Goal: Task Accomplishment & Management: Use online tool/utility

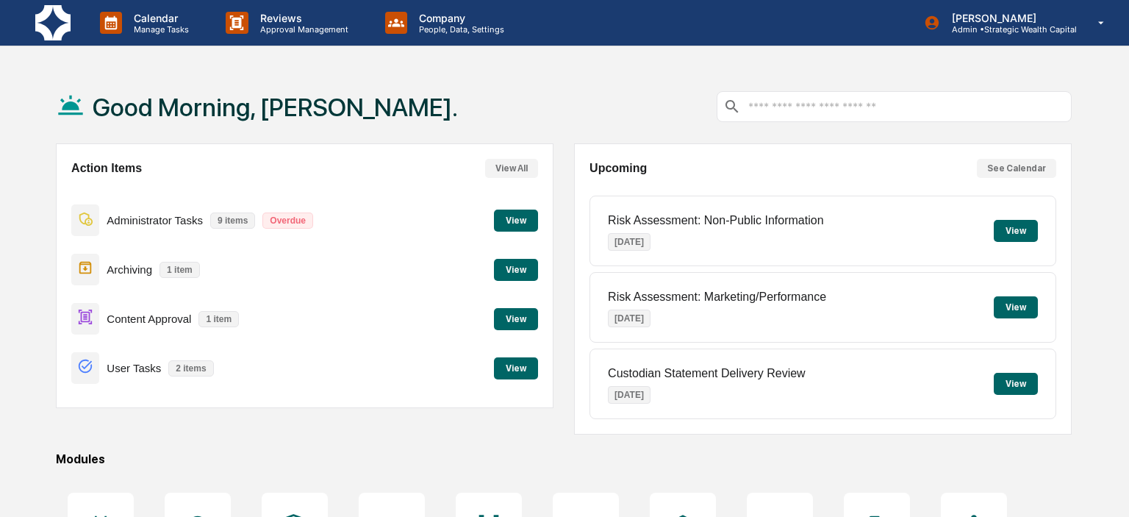
click at [500, 321] on button "View" at bounding box center [516, 319] width 44 height 22
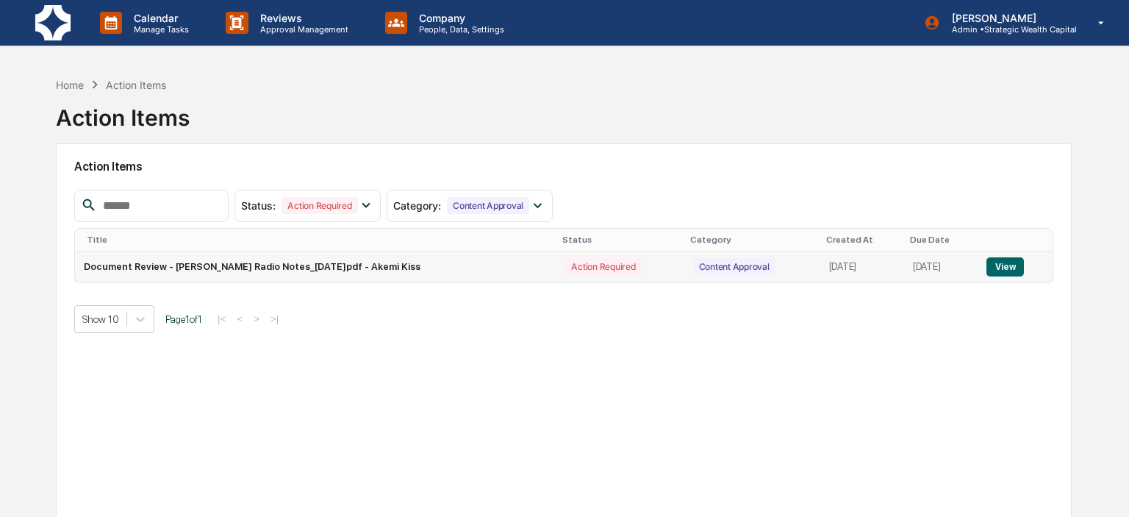
click at [1021, 265] on button "View" at bounding box center [1005, 266] width 37 height 19
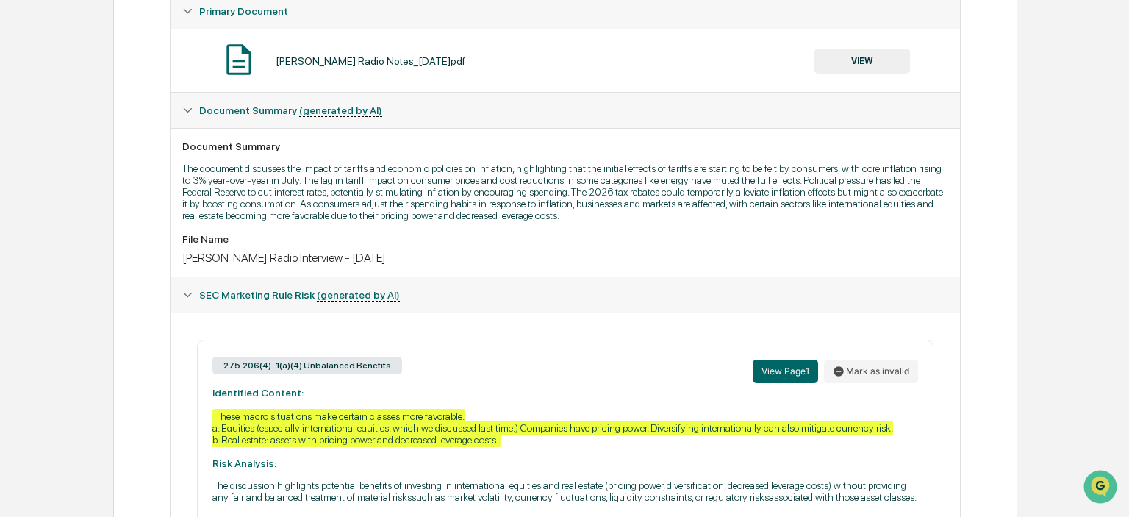
scroll to position [155, 0]
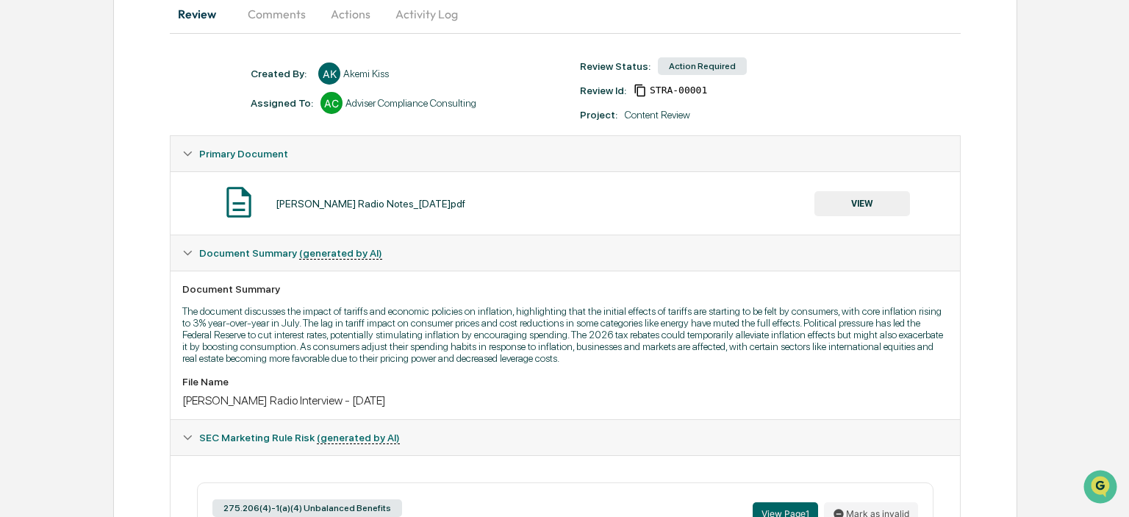
click at [837, 196] on button "VIEW" at bounding box center [863, 203] width 96 height 25
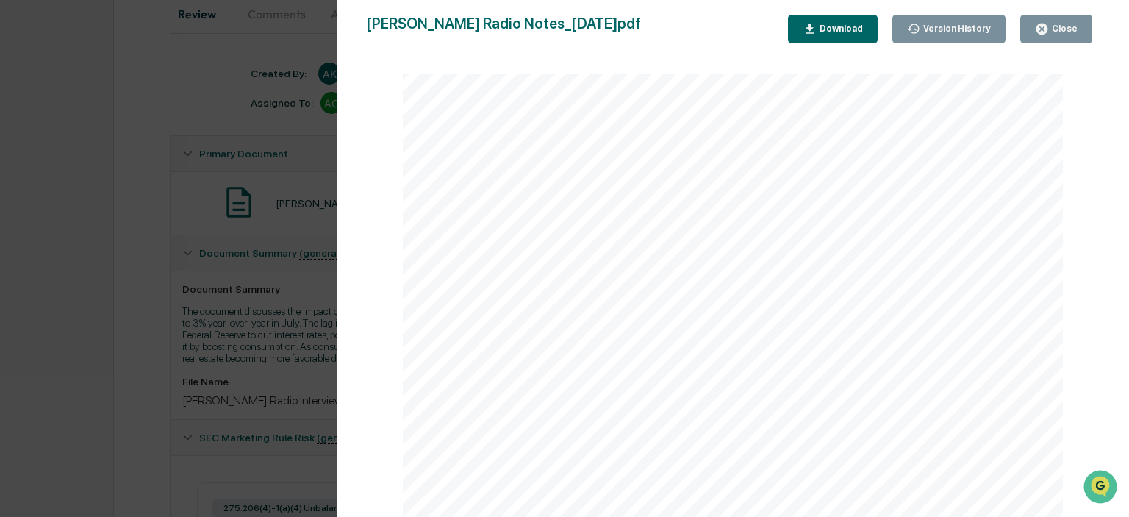
scroll to position [338, 0]
click at [1041, 22] on button "Close" at bounding box center [1056, 29] width 72 height 29
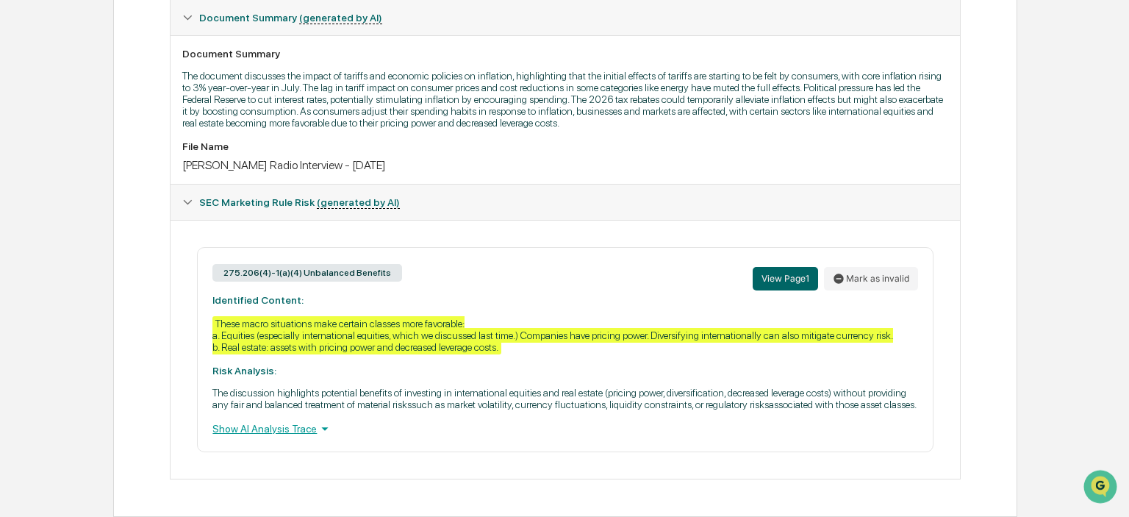
scroll to position [399, 0]
click at [883, 271] on button "Mark as invalid" at bounding box center [871, 279] width 94 height 24
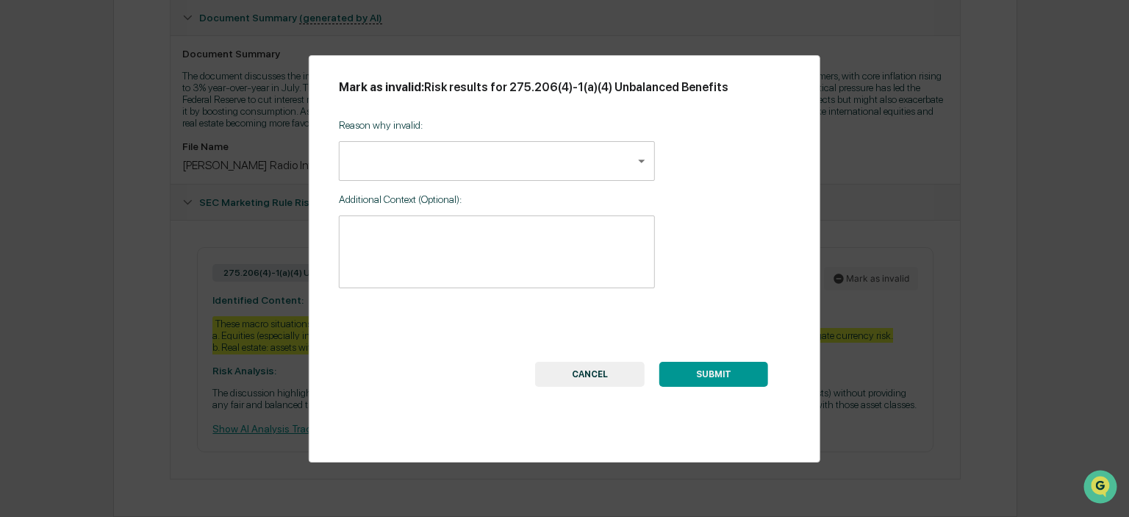
click at [459, 178] on body "Calendar Manage Tasks Reviews Approval Management Company People, Data, Setting…" at bounding box center [564, 63] width 1129 height 907
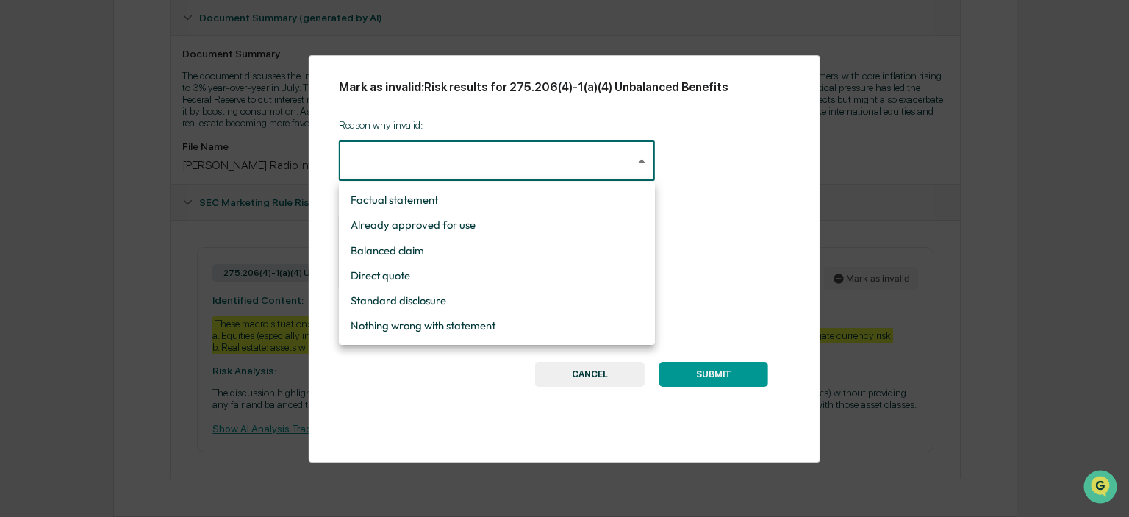
click at [167, 296] on div at bounding box center [564, 258] width 1129 height 517
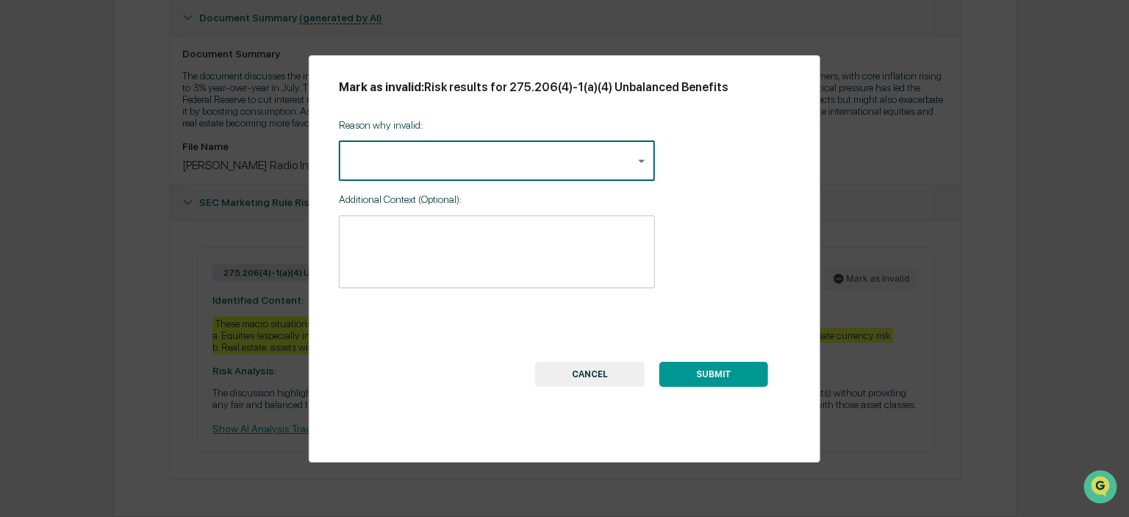
click at [593, 366] on button "CANCEL" at bounding box center [590, 374] width 110 height 25
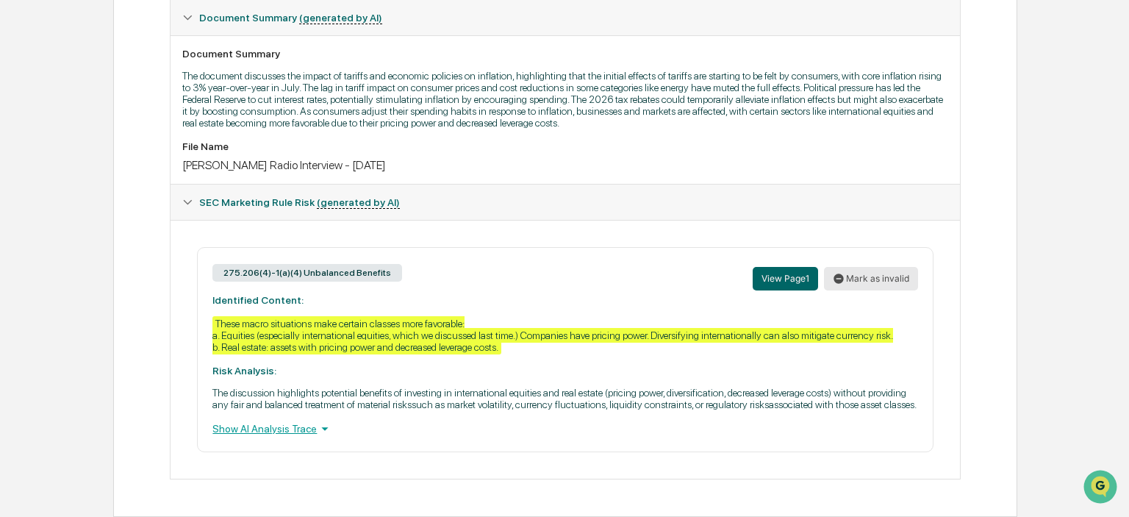
click at [869, 267] on button "Mark as invalid" at bounding box center [871, 279] width 94 height 24
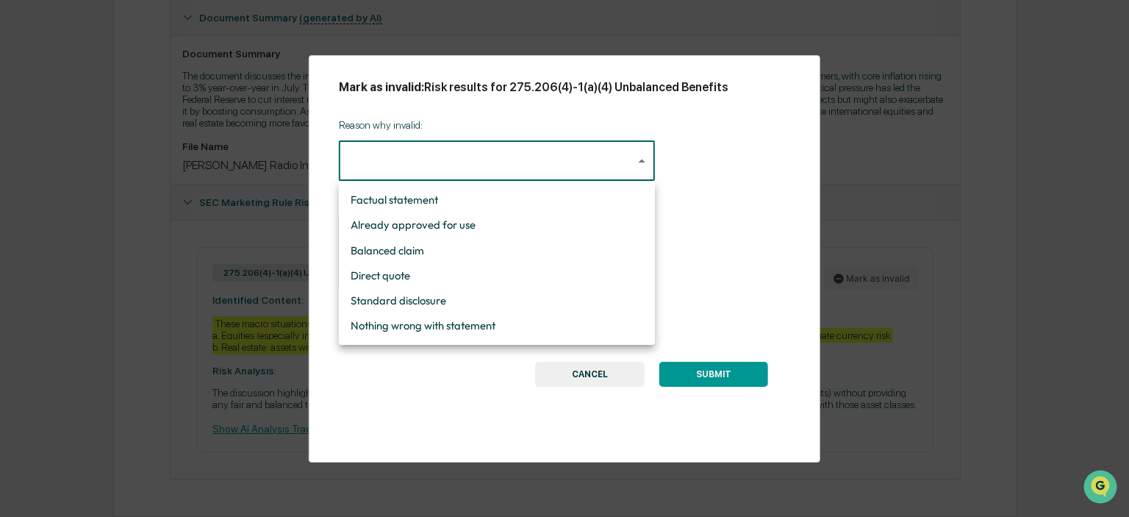
click at [429, 176] on body "Calendar Manage Tasks Reviews Approval Management Company People, Data, Setting…" at bounding box center [564, 63] width 1129 height 907
click at [456, 330] on li "Nothing wrong with statement" at bounding box center [497, 325] width 316 height 25
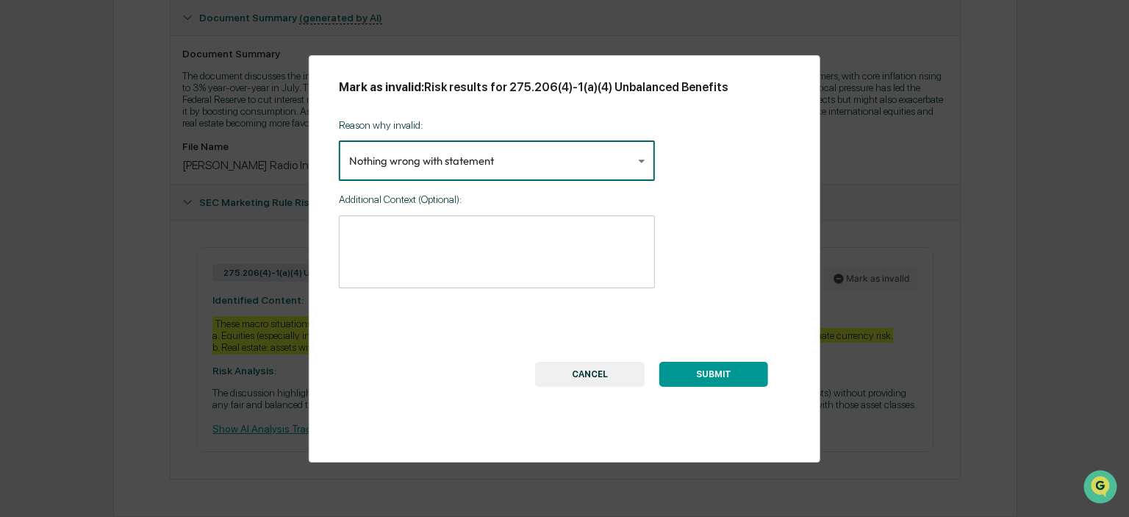
type input "**********"
click at [493, 276] on textarea at bounding box center [497, 252] width 296 height 49
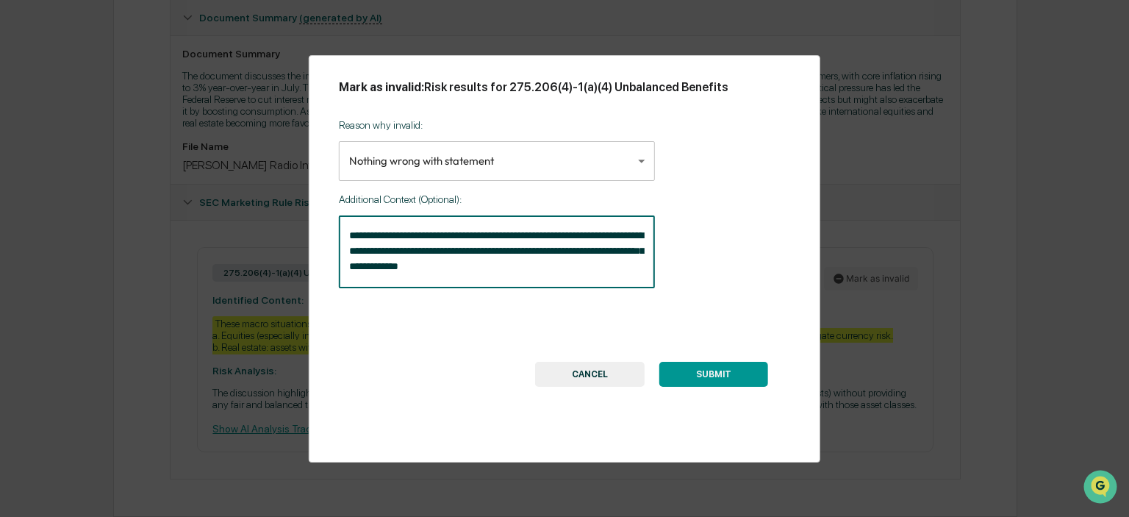
type textarea "**********"
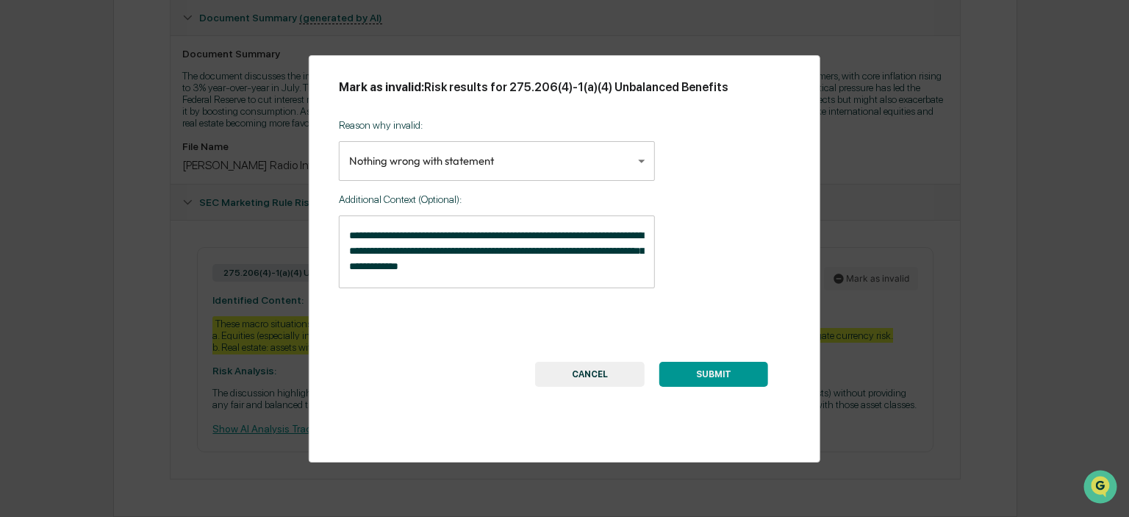
click at [722, 366] on button "SUBMIT" at bounding box center [713, 374] width 109 height 25
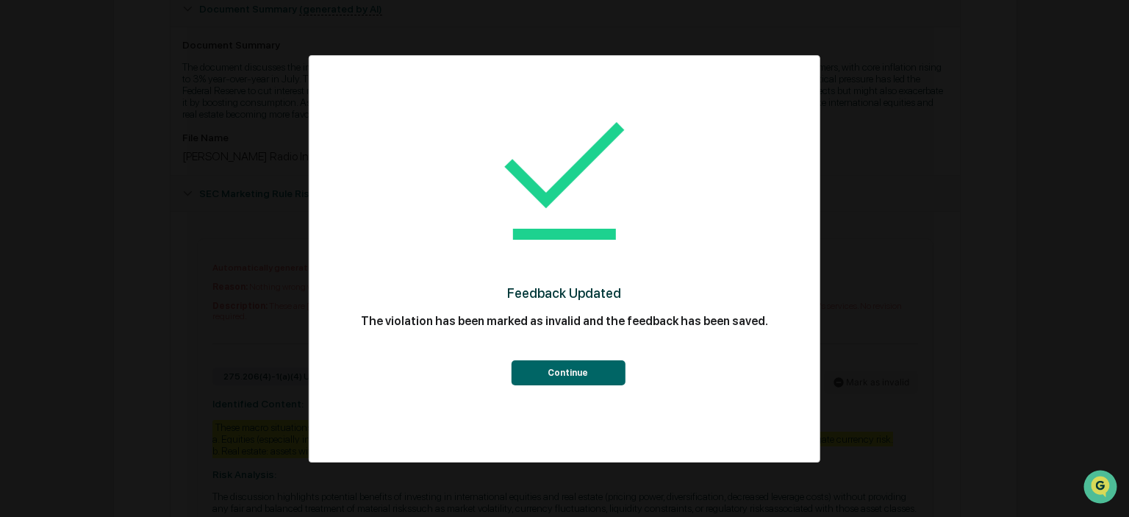
click at [557, 371] on button "Continue" at bounding box center [568, 372] width 114 height 25
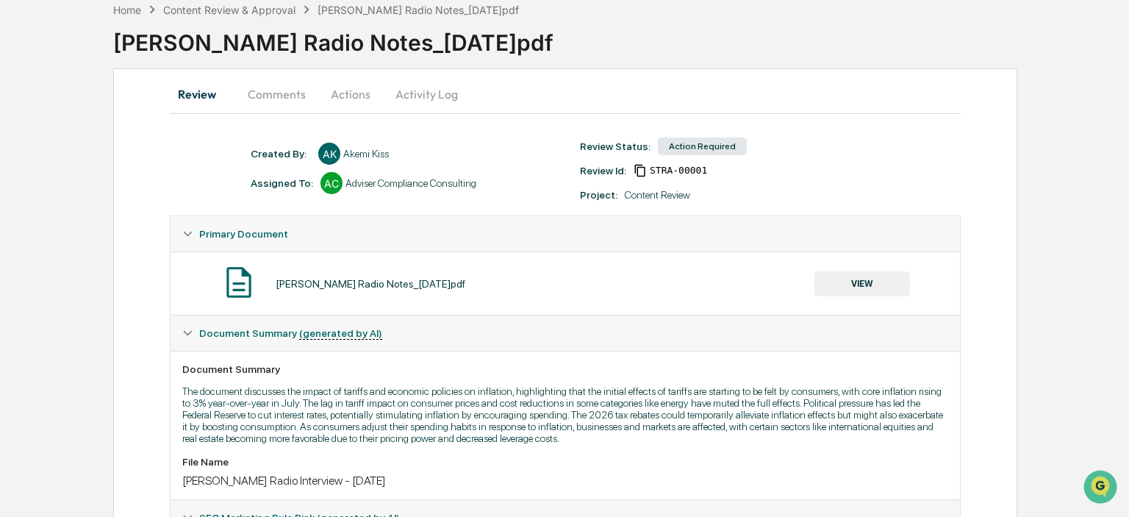
scroll to position [37, 0]
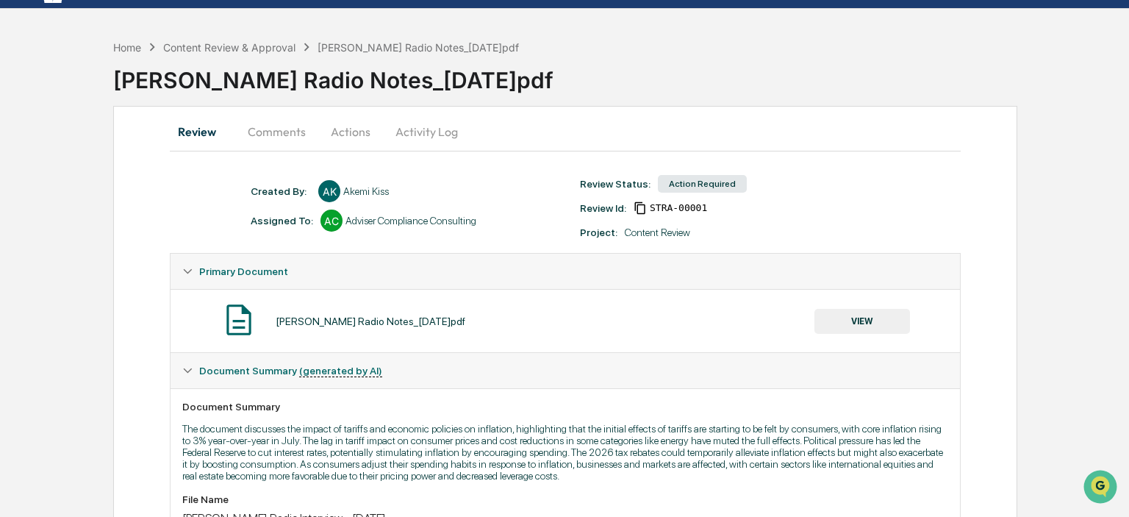
click at [368, 136] on button "Actions" at bounding box center [351, 131] width 66 height 35
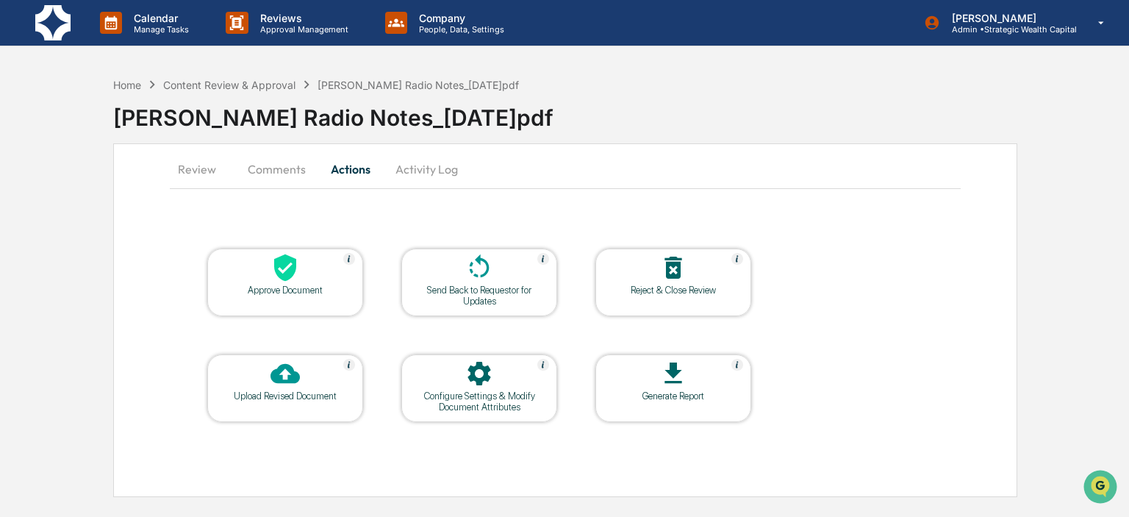
scroll to position [0, 0]
click at [264, 271] on div at bounding box center [285, 269] width 147 height 32
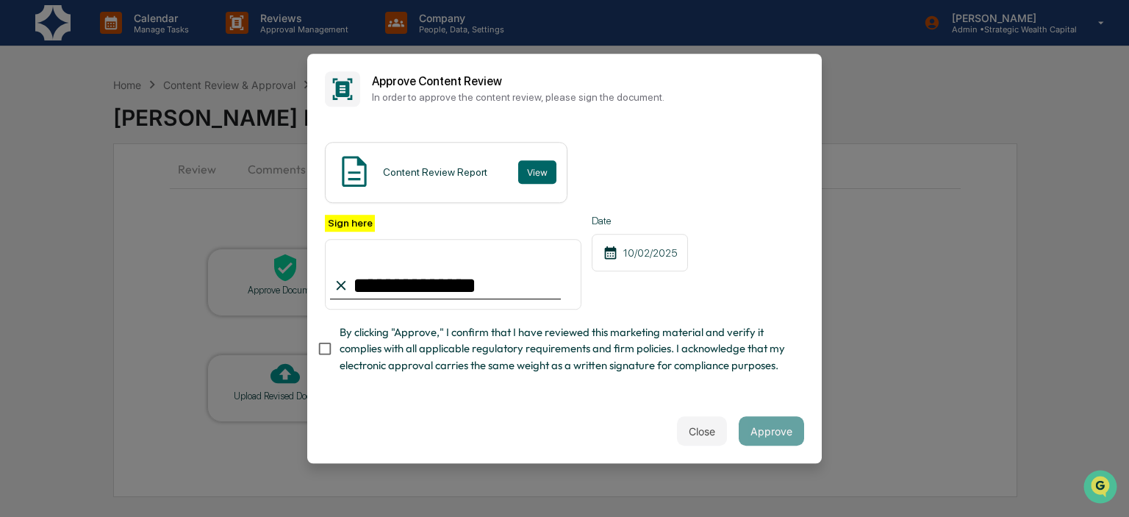
type input "**********"
click at [762, 434] on button "Approve" at bounding box center [771, 430] width 65 height 29
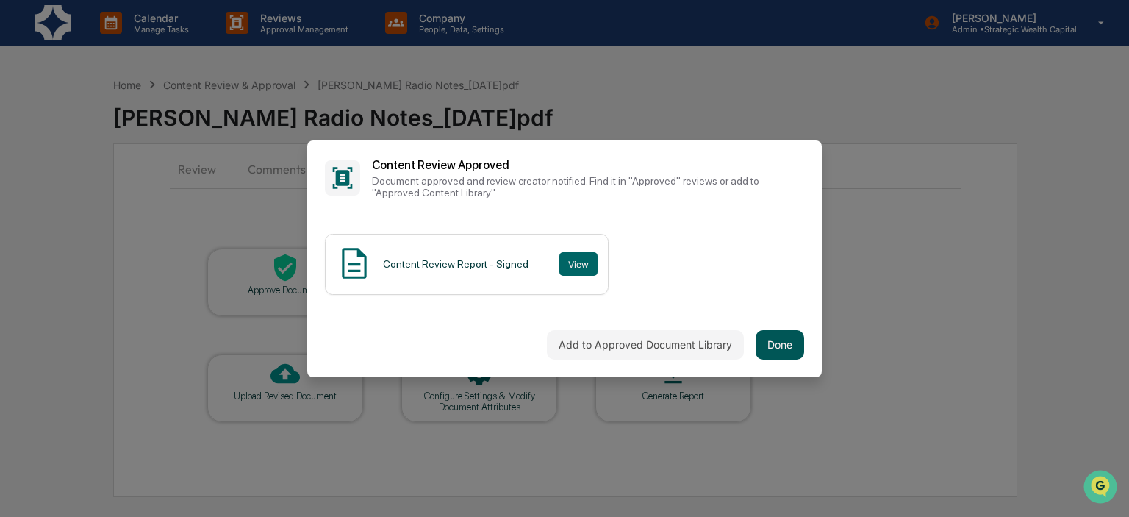
click at [791, 346] on button "Done" at bounding box center [780, 344] width 49 height 29
